Goal: Information Seeking & Learning: Learn about a topic

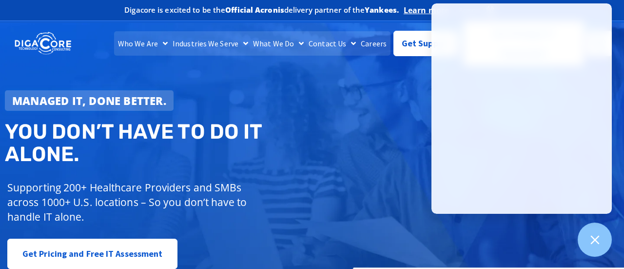
click at [382, 47] on link "Careers" at bounding box center [373, 43] width 31 height 24
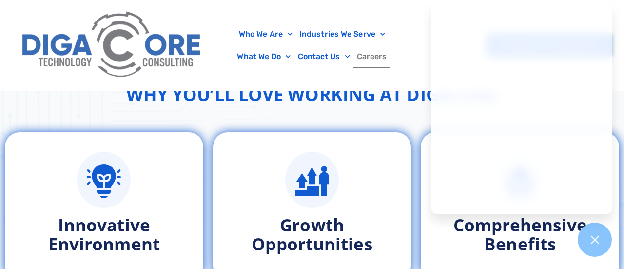
scroll to position [230, 0]
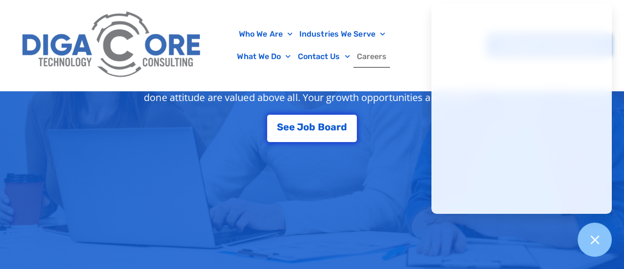
click at [65, 108] on div "Careers at Digacore Grow your career in IT at a company that’s invested in you,…" at bounding box center [312, 84] width 624 height 125
click at [18, 110] on div "Careers at Digacore Grow your career in IT at a company that’s invested in you,…" at bounding box center [312, 84] width 624 height 125
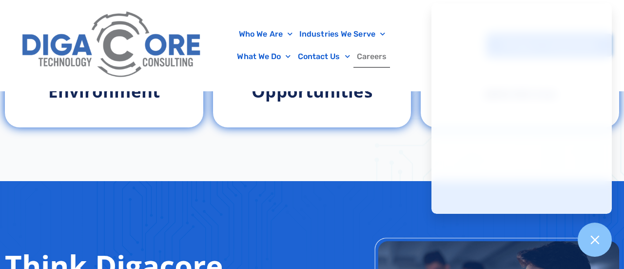
scroll to position [632, 0]
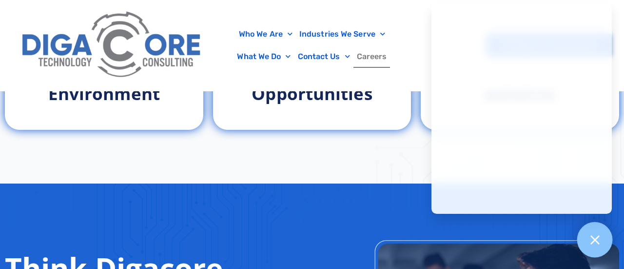
click at [594, 230] on div at bounding box center [595, 240] width 36 height 36
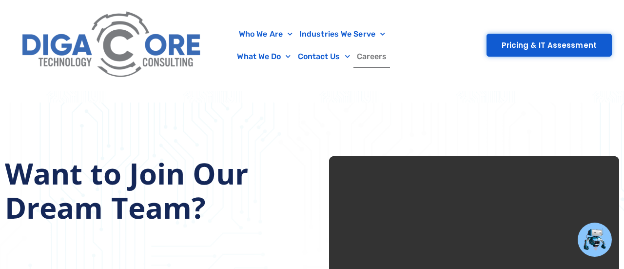
scroll to position [1293, 0]
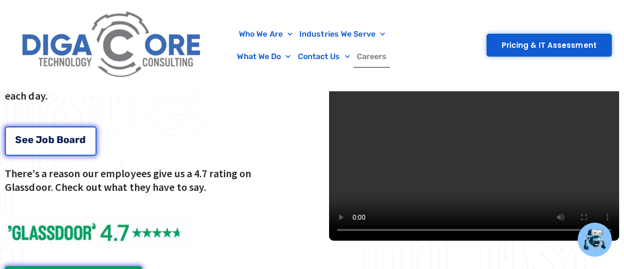
click at [67, 131] on link "S e e J o b B o a r d" at bounding box center [51, 140] width 92 height 29
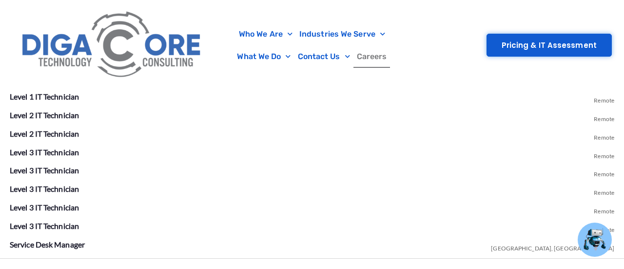
scroll to position [1920, 0]
click at [55, 89] on div at bounding box center [112, 45] width 200 height 91
click at [55, 93] on link "Level 1 IT Technician" at bounding box center [44, 96] width 69 height 9
